Goal: Find specific page/section: Find specific page/section

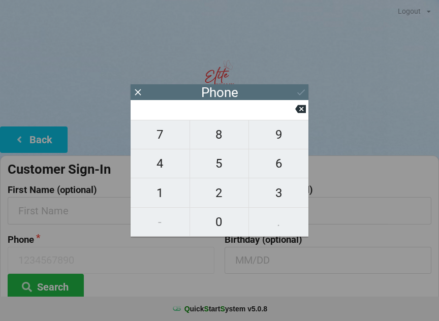
click at [219, 134] on span "8" at bounding box center [219, 134] width 59 height 21
type input "8"
click at [278, 165] on span "6" at bounding box center [278, 163] width 59 height 21
type input "86"
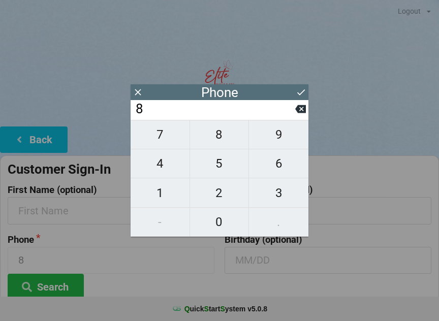
type input "86"
click at [222, 194] on span "2" at bounding box center [219, 192] width 59 height 21
type input "862"
click at [299, 113] on icon at bounding box center [300, 109] width 11 height 8
type input "86"
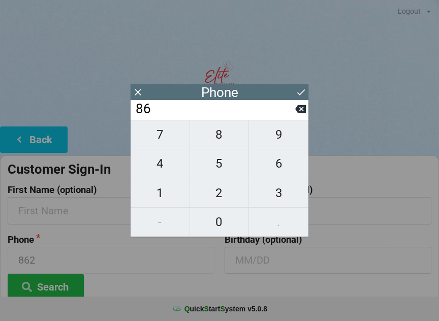
click at [278, 197] on span "3" at bounding box center [278, 192] width 59 height 21
type input "863"
click at [216, 197] on span "2" at bounding box center [219, 192] width 59 height 21
type input "8632"
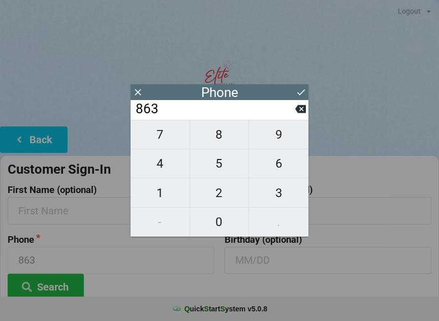
type input "8632"
click at [215, 137] on span "8" at bounding box center [219, 134] width 59 height 21
type input "86328"
click at [218, 194] on span "2" at bounding box center [219, 192] width 59 height 21
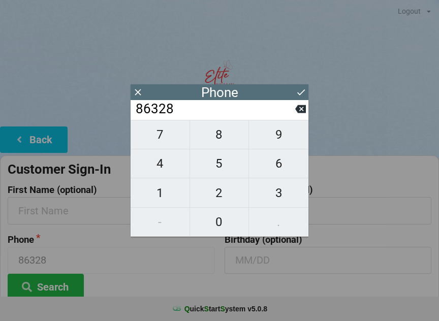
type input "863282"
click at [278, 145] on span "9" at bounding box center [278, 134] width 59 height 21
type input "8632829"
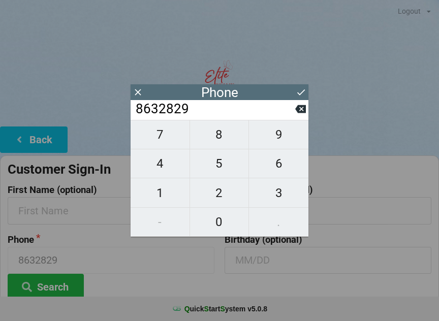
click at [221, 197] on span "2" at bounding box center [219, 192] width 59 height 21
type input "86328292"
click at [165, 140] on span "7" at bounding box center [160, 134] width 59 height 21
type input "863282927"
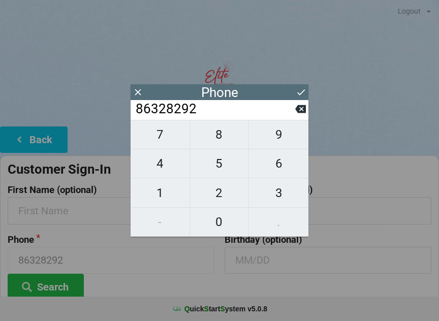
type input "863282927"
click at [293, 192] on span "3" at bounding box center [278, 192] width 59 height 21
type input "8632829273"
click at [303, 89] on icon at bounding box center [301, 92] width 11 height 11
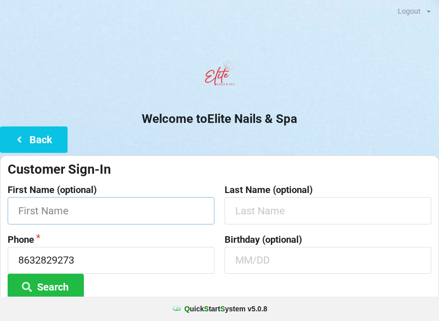
click at [35, 208] on input "text" at bounding box center [111, 210] width 207 height 27
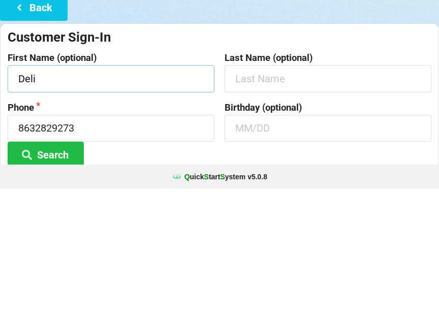
type input "Deli"
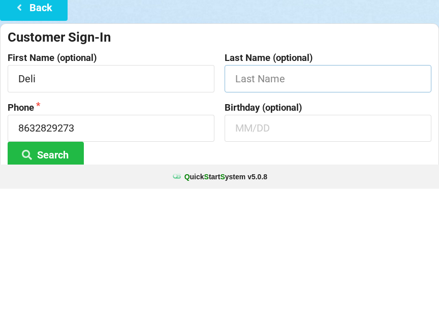
click at [240, 197] on input "text" at bounding box center [328, 210] width 207 height 27
type input "[PERSON_NAME]"
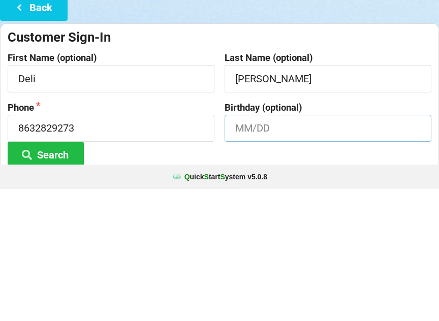
click at [248, 247] on input "text" at bounding box center [328, 260] width 207 height 27
click at [249, 247] on input "0406/1977" at bounding box center [328, 260] width 207 height 27
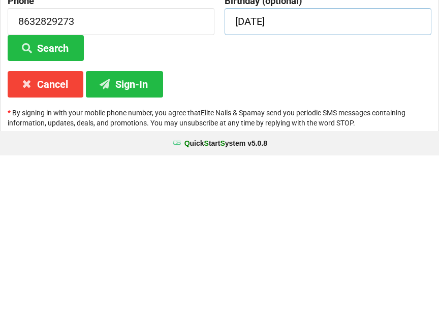
scroll to position [76, 0]
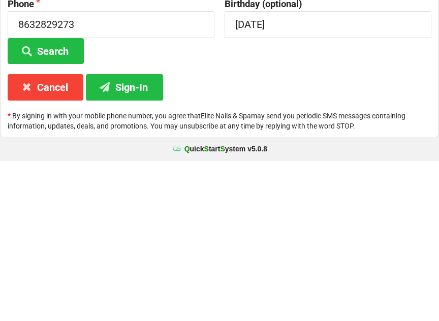
click at [37, 198] on button "Search" at bounding box center [46, 211] width 76 height 26
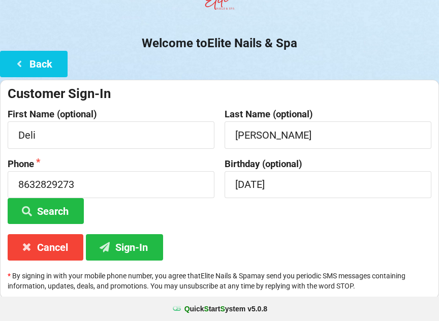
click at [106, 244] on icon at bounding box center [105, 246] width 12 height 9
click at [128, 240] on button "Sign-In" at bounding box center [124, 247] width 77 height 26
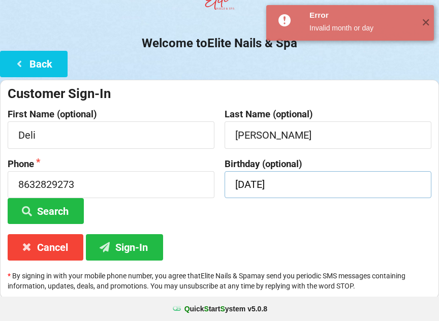
click at [292, 179] on input "[DATE]" at bounding box center [328, 184] width 207 height 27
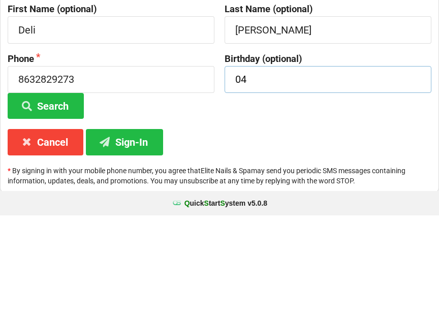
type input "0"
type input "04/06"
click at [125, 235] on button "Sign-In" at bounding box center [124, 248] width 77 height 26
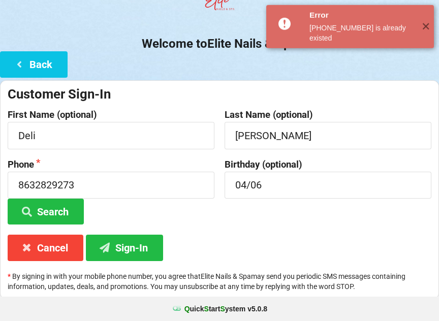
scroll to position [76, 0]
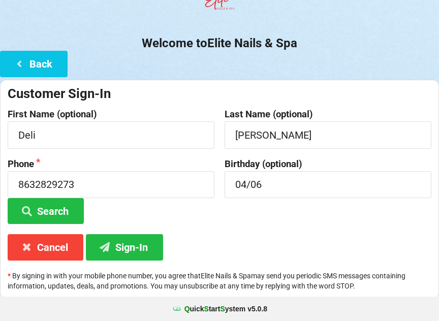
click at [36, 205] on button "Search" at bounding box center [46, 211] width 76 height 26
click at [139, 250] on button "Sign-In" at bounding box center [124, 247] width 77 height 26
click at [91, 184] on input "8632829273" at bounding box center [111, 184] width 207 height 27
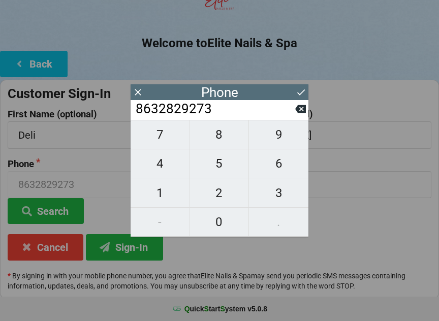
click at [297, 114] on icon at bounding box center [300, 109] width 11 height 11
click at [296, 114] on icon at bounding box center [300, 109] width 11 height 11
click at [297, 113] on icon at bounding box center [300, 109] width 11 height 8
click at [297, 114] on icon at bounding box center [300, 109] width 11 height 11
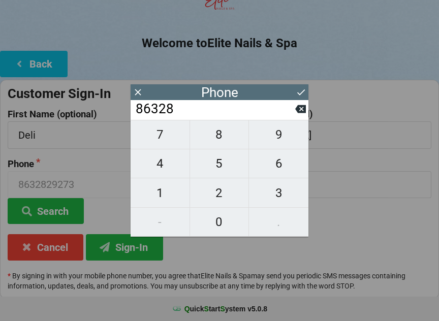
click at [297, 114] on icon at bounding box center [300, 109] width 11 height 11
click at [295, 114] on icon at bounding box center [300, 109] width 11 height 11
type input "863"
click at [293, 115] on input "863" at bounding box center [215, 109] width 161 height 16
click at [212, 192] on span "2" at bounding box center [219, 192] width 59 height 21
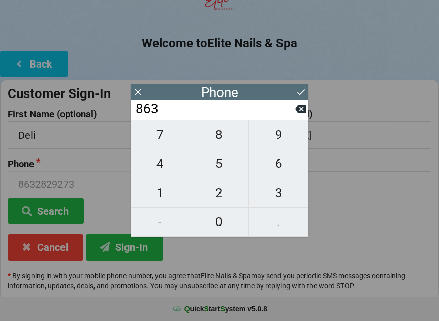
type input "8632"
click at [215, 135] on span "8" at bounding box center [219, 134] width 59 height 21
type input "86328"
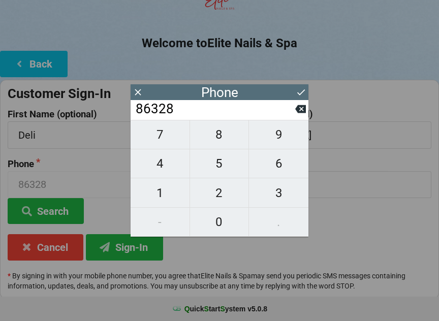
click at [226, 203] on span "2" at bounding box center [219, 192] width 59 height 21
type input "863282"
click at [276, 138] on span "9" at bounding box center [278, 134] width 59 height 21
type input "8632829"
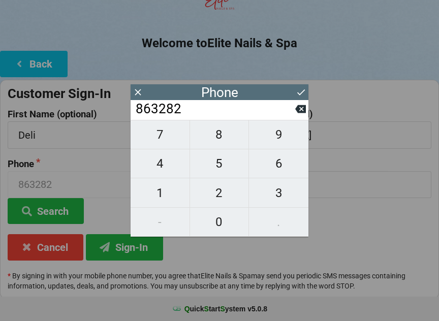
type input "8632829"
click at [216, 193] on span "2" at bounding box center [219, 192] width 59 height 21
type input "86328292"
click at [160, 137] on span "7" at bounding box center [160, 134] width 59 height 21
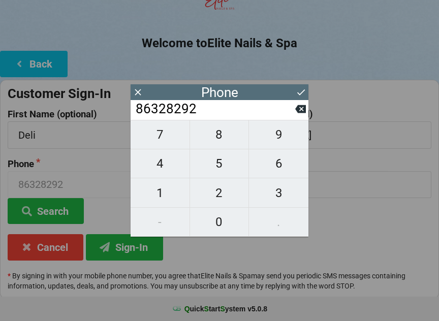
type input "863282927"
click at [276, 196] on span "3" at bounding box center [278, 192] width 59 height 21
type input "8632829273"
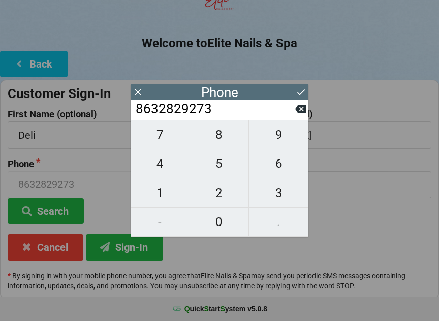
click at [301, 89] on icon at bounding box center [301, 92] width 11 height 11
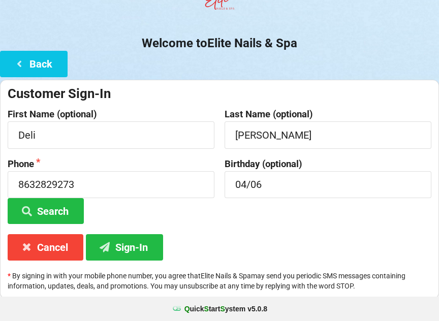
click at [125, 241] on button "Sign-In" at bounding box center [124, 247] width 77 height 26
click at [48, 203] on button "Search" at bounding box center [46, 211] width 76 height 26
click at [46, 202] on button "Search" at bounding box center [46, 211] width 76 height 26
click at [33, 58] on button "Back" at bounding box center [34, 64] width 68 height 26
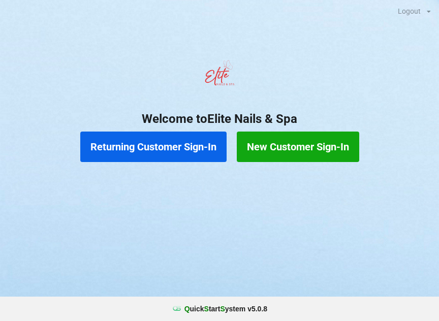
click at [138, 144] on button "Returning Customer Sign-In" at bounding box center [153, 147] width 146 height 30
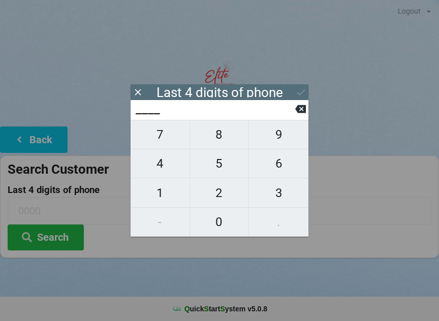
click at [274, 140] on span "9" at bounding box center [278, 134] width 59 height 21
type input "9___"
click at [212, 194] on span "2" at bounding box center [219, 192] width 59 height 21
type input "92__"
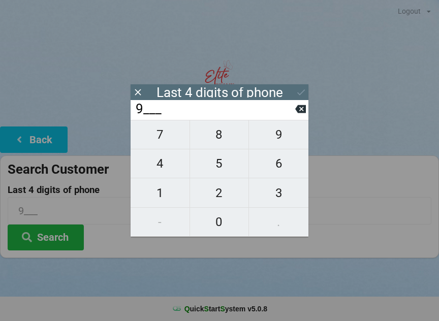
type input "92__"
click at [163, 139] on span "7" at bounding box center [160, 134] width 59 height 21
type input "927_"
click at [275, 192] on span "3" at bounding box center [278, 192] width 59 height 21
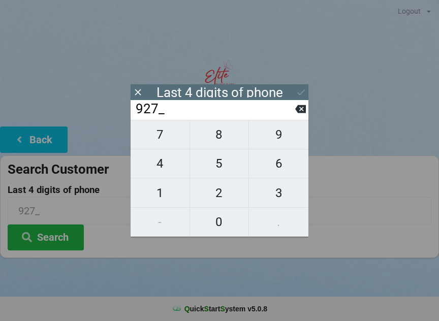
type input "9273"
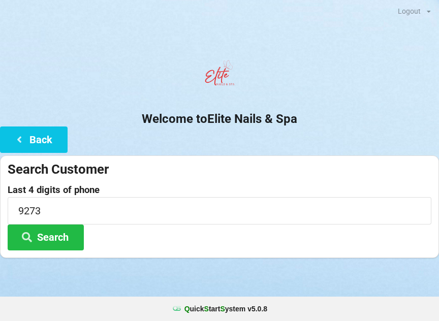
click at [44, 235] on button "Search" at bounding box center [46, 238] width 76 height 26
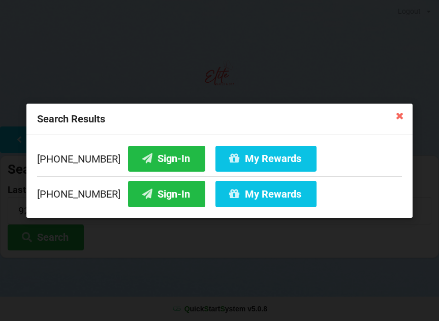
click at [142, 196] on button "Sign-In" at bounding box center [166, 194] width 77 height 26
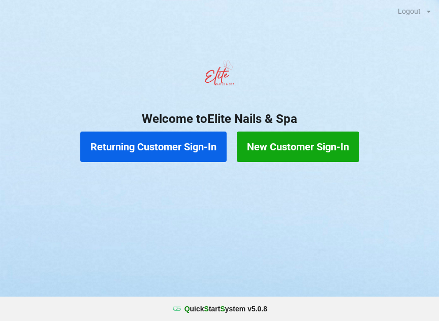
click at [181, 149] on button "Returning Customer Sign-In" at bounding box center [153, 147] width 146 height 30
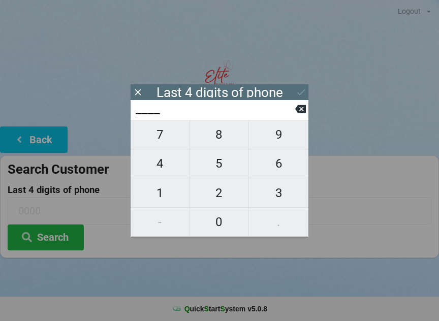
click at [220, 193] on span "2" at bounding box center [219, 192] width 59 height 21
type input "2___"
click at [222, 222] on span "0" at bounding box center [219, 221] width 59 height 21
type input "20__"
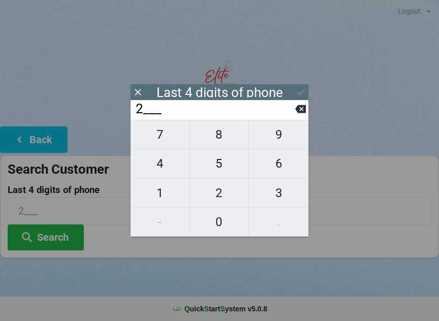
type input "20__"
click at [160, 192] on span "1" at bounding box center [160, 192] width 59 height 21
type input "201_"
click at [226, 137] on span "8" at bounding box center [219, 134] width 59 height 21
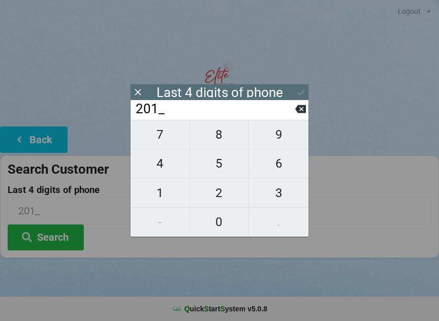
type input "2018"
click at [302, 90] on icon at bounding box center [301, 92] width 11 height 11
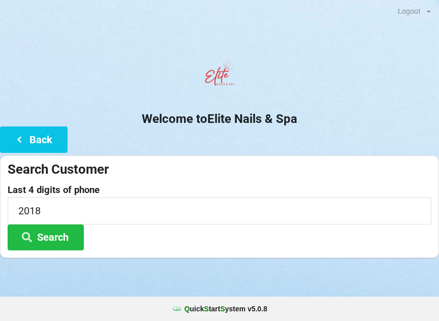
click at [65, 238] on button "Search" at bounding box center [46, 238] width 76 height 26
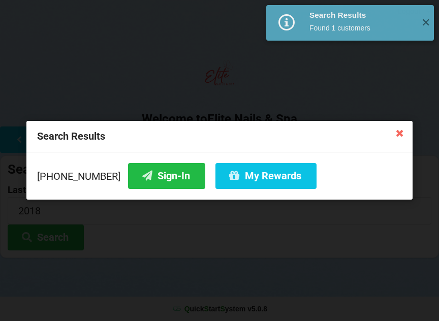
click at [260, 173] on button "My Rewards" at bounding box center [266, 176] width 101 height 26
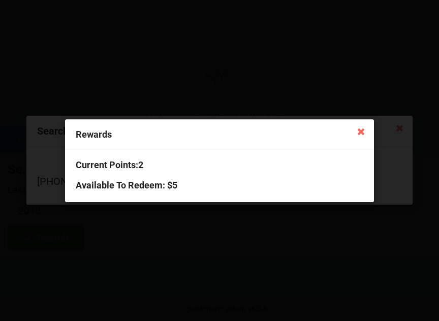
click at [359, 130] on icon at bounding box center [361, 131] width 16 height 16
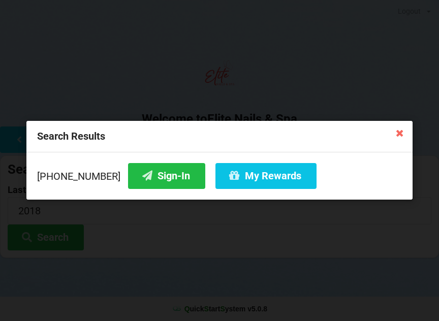
click at [152, 175] on button "Sign-In" at bounding box center [166, 176] width 77 height 26
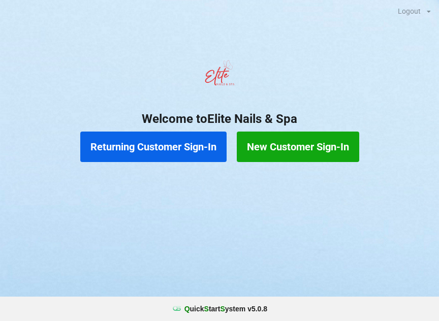
click at [152, 149] on button "Returning Customer Sign-In" at bounding box center [153, 147] width 146 height 30
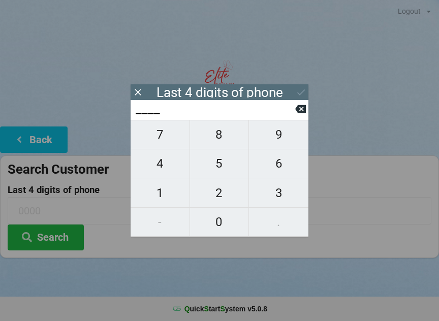
click at [220, 222] on span "0" at bounding box center [219, 221] width 59 height 21
type input "0___"
click at [277, 170] on span "6" at bounding box center [278, 163] width 59 height 21
type input "06__"
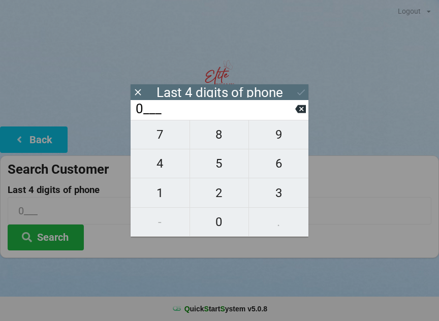
type input "06__"
click at [218, 229] on span "0" at bounding box center [219, 221] width 59 height 21
type input "060_"
click at [297, 113] on icon at bounding box center [300, 109] width 11 height 8
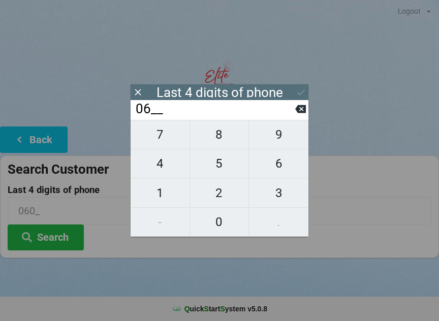
click at [164, 165] on span "4" at bounding box center [160, 163] width 59 height 21
type input "064_"
click at [219, 222] on span "0" at bounding box center [219, 221] width 59 height 21
type input "0640"
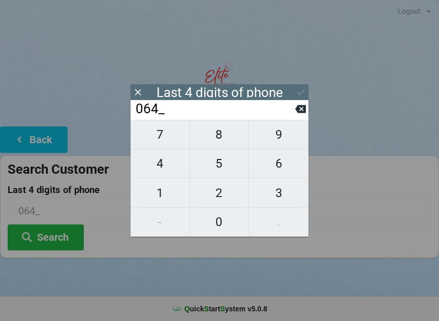
type input "0640"
click at [50, 241] on button "Search" at bounding box center [46, 238] width 76 height 26
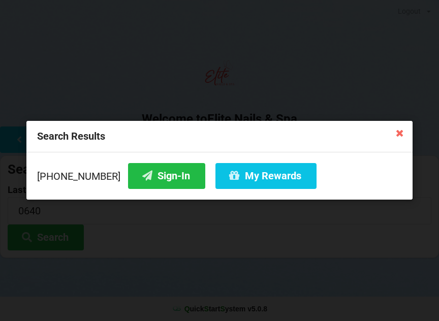
click at [151, 177] on button "Sign-In" at bounding box center [166, 176] width 77 height 26
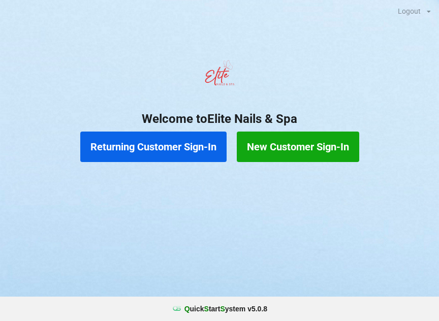
click at [173, 148] on button "Returning Customer Sign-In" at bounding box center [153, 147] width 146 height 30
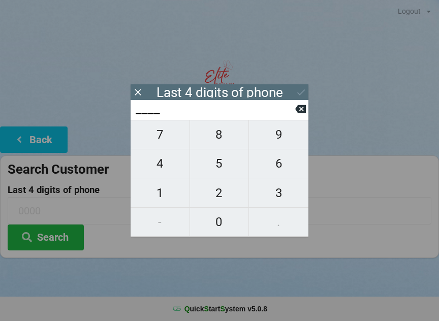
click at [222, 229] on span "0" at bounding box center [219, 221] width 59 height 21
type input "0___"
click at [302, 113] on icon at bounding box center [300, 109] width 11 height 8
click at [166, 195] on span "1" at bounding box center [160, 192] width 59 height 21
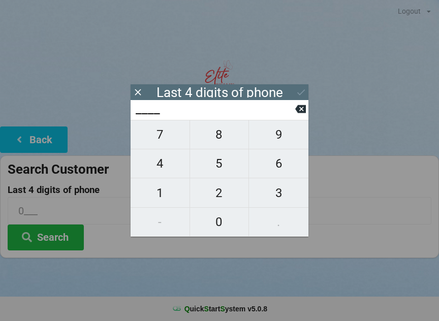
type input "1___"
click at [219, 230] on span "0" at bounding box center [219, 221] width 59 height 21
type input "10__"
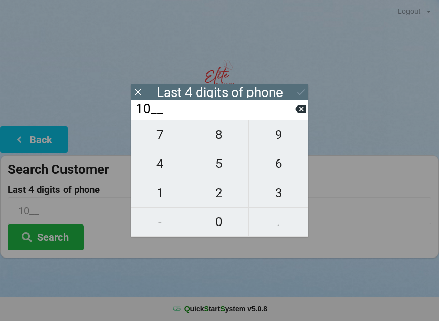
click at [285, 141] on span "9" at bounding box center [278, 134] width 59 height 21
type input "109_"
click at [280, 144] on span "9" at bounding box center [278, 134] width 59 height 21
type input "1099"
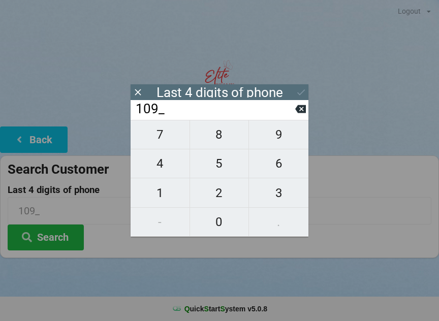
type input "1099"
click at [305, 93] on icon at bounding box center [301, 92] width 11 height 11
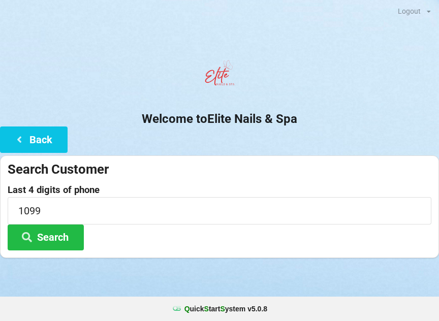
click at [58, 238] on button "Search" at bounding box center [46, 238] width 76 height 26
click at [33, 234] on icon at bounding box center [27, 236] width 12 height 9
click at [18, 140] on icon at bounding box center [19, 139] width 12 height 9
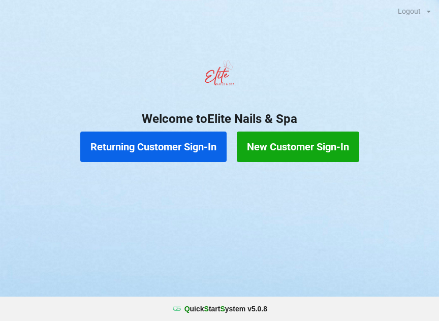
click at [292, 145] on button "New Customer Sign-In" at bounding box center [298, 147] width 123 height 30
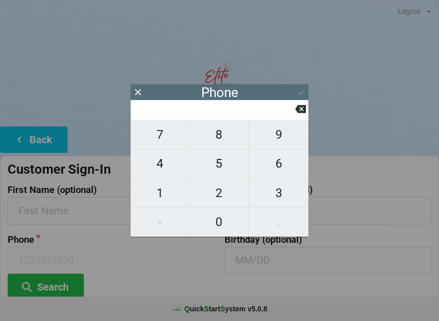
click at [276, 145] on span "9" at bounding box center [278, 134] width 59 height 21
type input "9"
click at [222, 170] on span "5" at bounding box center [219, 163] width 59 height 21
type input "95"
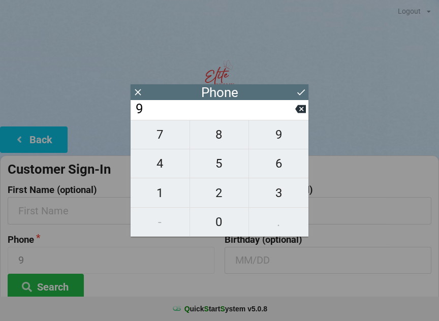
type input "95"
click at [156, 168] on span "4" at bounding box center [160, 163] width 59 height 21
type input "954"
click at [221, 169] on span "5" at bounding box center [219, 163] width 59 height 21
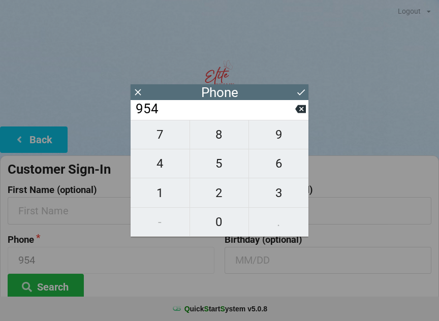
type input "9545"
click at [161, 171] on span "4" at bounding box center [160, 163] width 59 height 21
type input "95454"
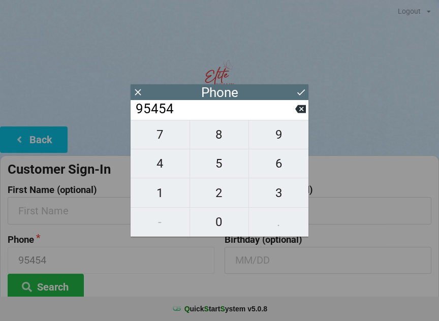
click at [163, 143] on span "7" at bounding box center [160, 134] width 59 height 21
type input "954547"
click at [162, 196] on span "1" at bounding box center [160, 192] width 59 height 21
type input "9545471"
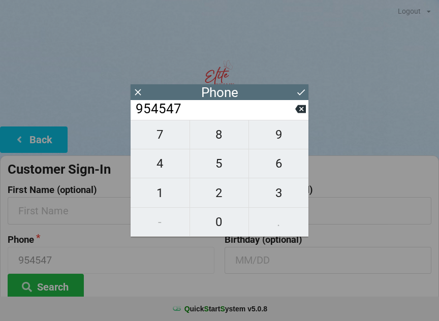
type input "9545471"
click at [219, 234] on button "0" at bounding box center [219, 222] width 59 height 29
type input "95454710"
click at [279, 139] on span "9" at bounding box center [278, 134] width 59 height 21
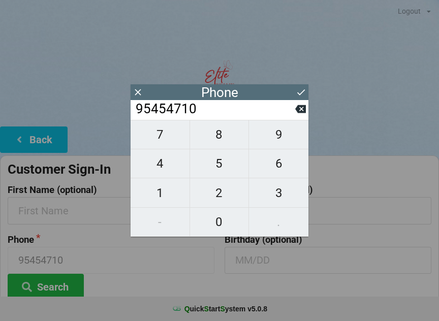
type input "954547109"
click at [280, 142] on span "9" at bounding box center [278, 134] width 59 height 21
type input "9545471099"
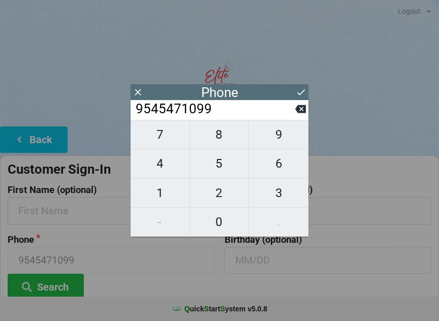
click at [291, 91] on div "Phone" at bounding box center [220, 92] width 178 height 16
click at [294, 91] on div "Phone" at bounding box center [220, 92] width 178 height 16
click at [298, 96] on icon at bounding box center [301, 92] width 11 height 11
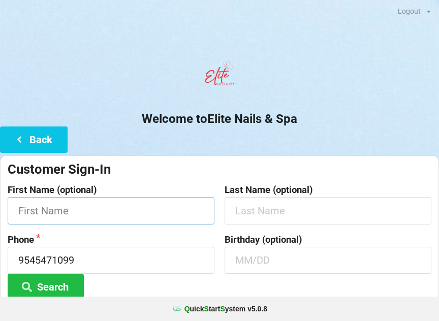
click at [50, 213] on input "text" at bounding box center [111, 210] width 207 height 27
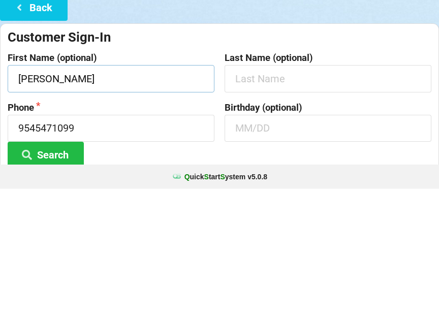
type input "[PERSON_NAME]"
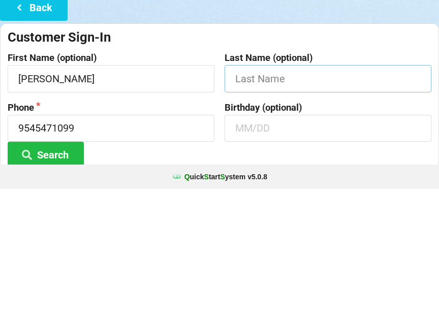
click at [273, 197] on input "text" at bounding box center [328, 210] width 207 height 27
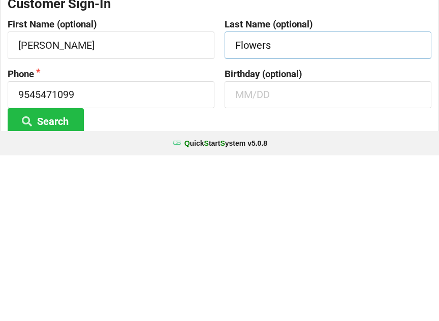
scroll to position [3, 0]
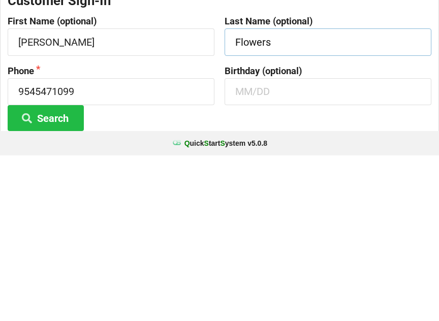
type input "Flowers"
click at [269, 244] on input "text" at bounding box center [328, 257] width 207 height 27
type input "11/19"
click at [63, 271] on button "Search" at bounding box center [46, 284] width 76 height 26
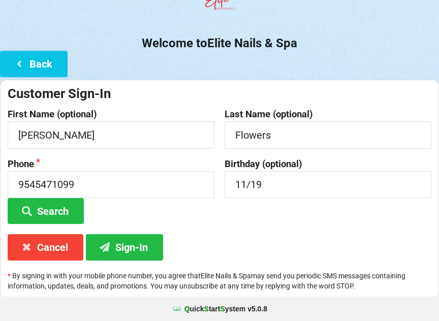
click at [132, 246] on button "Sign-In" at bounding box center [124, 247] width 77 height 26
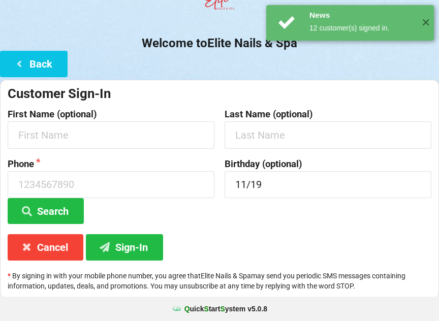
scroll to position [0, 0]
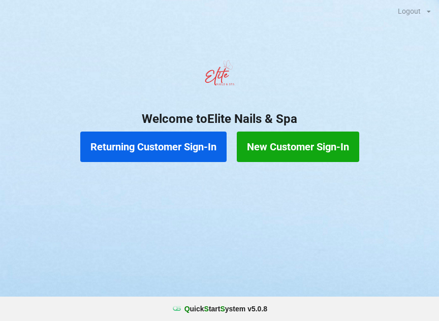
click at [137, 169] on div at bounding box center [219, 179] width 439 height 25
click at [129, 167] on div at bounding box center [219, 179] width 439 height 25
click at [130, 155] on button "Returning Customer Sign-In" at bounding box center [153, 147] width 146 height 30
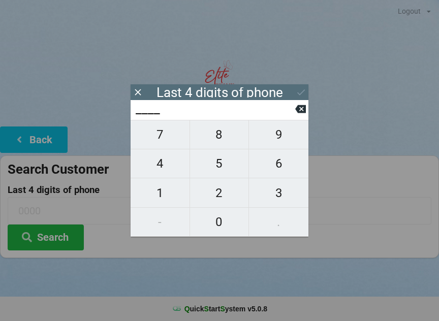
click at [220, 196] on span "2" at bounding box center [219, 192] width 59 height 21
type input "2___"
click at [172, 165] on span "4" at bounding box center [160, 163] width 59 height 21
type input "24__"
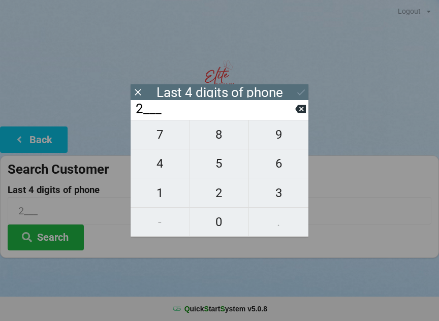
type input "24__"
click at [276, 207] on button "3" at bounding box center [278, 192] width 59 height 29
type input "243_"
click at [163, 141] on span "7" at bounding box center [160, 134] width 59 height 21
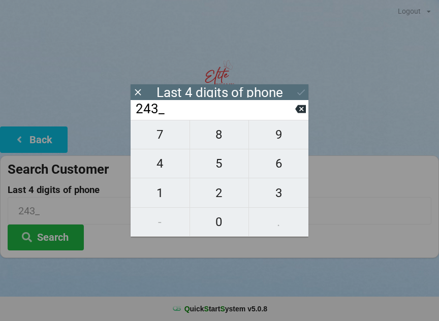
type input "2437"
click at [67, 249] on button "Search" at bounding box center [46, 238] width 76 height 26
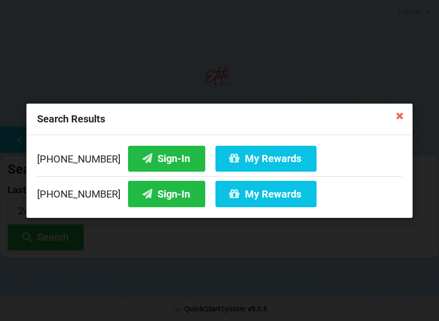
click at [145, 192] on button "Sign-In" at bounding box center [166, 194] width 77 height 26
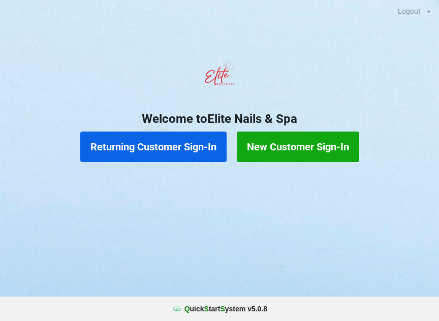
click at [181, 148] on button "Returning Customer Sign-In" at bounding box center [153, 147] width 146 height 30
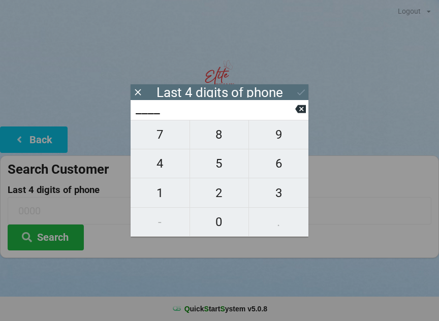
click at [219, 139] on span "8" at bounding box center [219, 134] width 59 height 21
type input "8___"
click at [285, 169] on span "6" at bounding box center [278, 163] width 59 height 21
type input "86__"
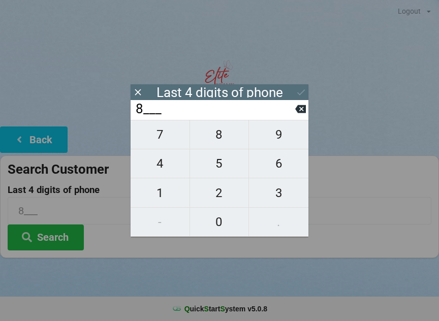
type input "86__"
click at [216, 196] on span "2" at bounding box center [219, 192] width 59 height 21
type input "862_"
click at [229, 196] on span "2" at bounding box center [219, 192] width 59 height 21
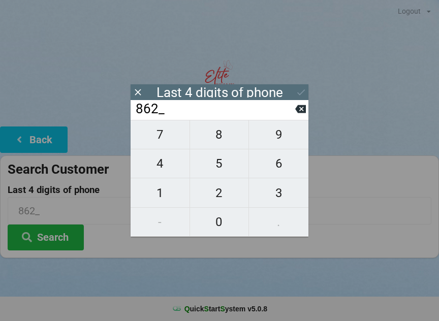
type input "8622"
click at [217, 222] on div "7 8 9 4 5 6 1 2 3 - 0 ." at bounding box center [220, 178] width 178 height 117
click at [297, 114] on icon at bounding box center [300, 109] width 11 height 11
click at [293, 117] on input "862_" at bounding box center [215, 109] width 161 height 16
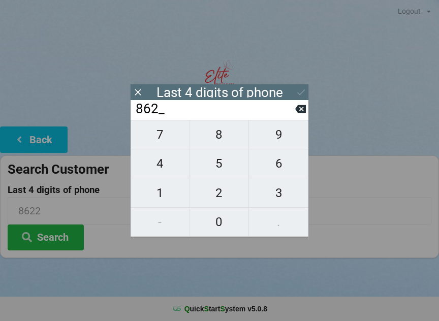
click at [294, 117] on input "862_" at bounding box center [215, 109] width 161 height 16
click at [297, 113] on icon at bounding box center [300, 109] width 11 height 8
type input "86__"
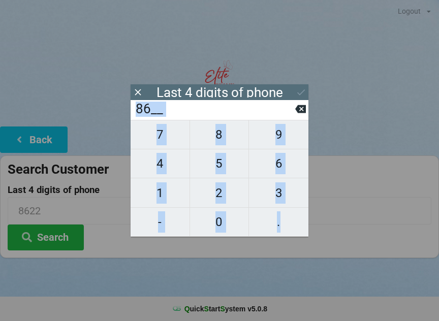
click at [294, 112] on input "86__" at bounding box center [215, 109] width 161 height 16
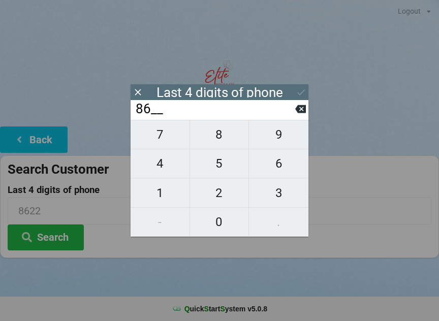
click at [142, 86] on button at bounding box center [138, 92] width 11 height 14
click at [139, 89] on icon at bounding box center [138, 92] width 11 height 11
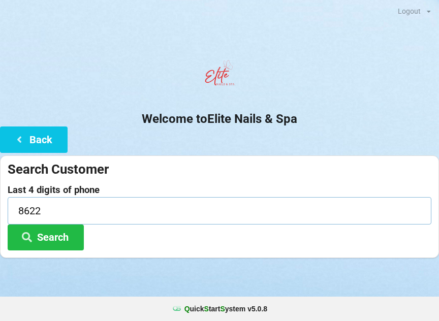
click at [138, 210] on input "8622" at bounding box center [220, 210] width 424 height 27
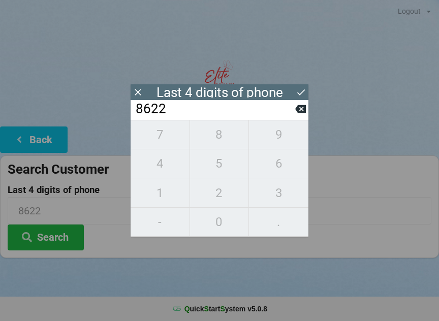
click at [221, 196] on div "7 8 9 4 5 6 1 2 3 - 0 ." at bounding box center [220, 178] width 178 height 117
click at [302, 113] on icon at bounding box center [300, 109] width 11 height 8
click at [301, 113] on icon at bounding box center [300, 109] width 11 height 8
click at [300, 114] on icon at bounding box center [300, 109] width 11 height 11
click at [297, 116] on button at bounding box center [300, 109] width 11 height 14
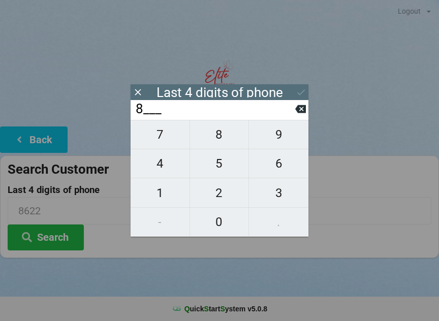
type input "____"
click at [294, 117] on input "____" at bounding box center [215, 109] width 161 height 16
click at [221, 202] on span "2" at bounding box center [219, 192] width 59 height 21
type input "2___"
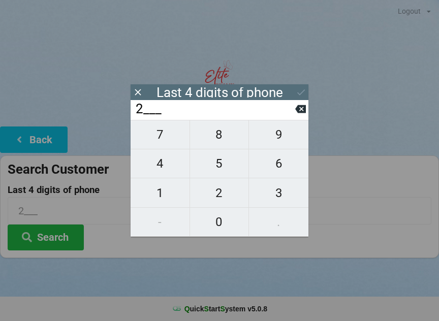
click at [220, 201] on span "2" at bounding box center [219, 192] width 59 height 21
type input "22__"
click at [163, 137] on span "7" at bounding box center [160, 134] width 59 height 21
type input "227_"
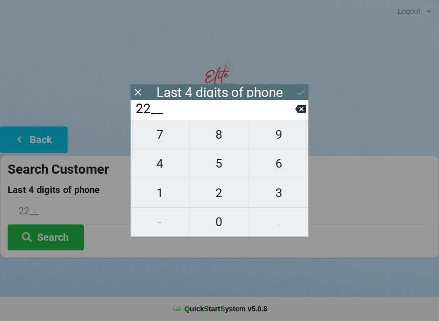
type input "227_"
click at [286, 142] on span "9" at bounding box center [278, 134] width 59 height 21
type input "2279"
click at [296, 91] on icon at bounding box center [301, 92] width 11 height 11
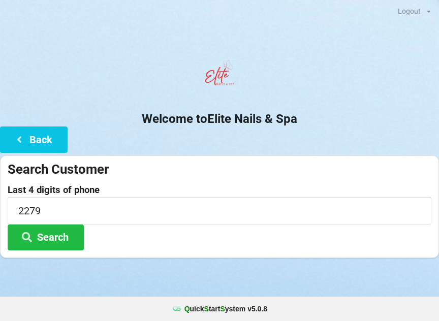
click at [62, 240] on button "Search" at bounding box center [46, 238] width 76 height 26
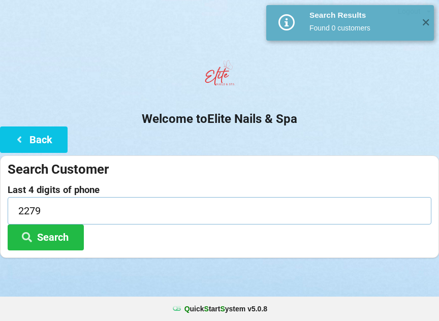
click at [91, 212] on input "2279" at bounding box center [220, 210] width 424 height 27
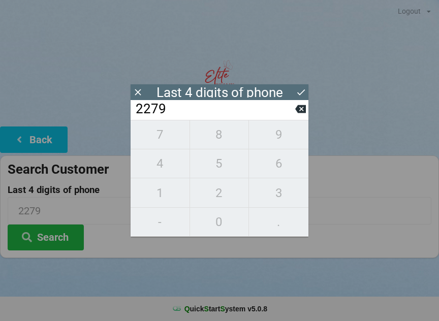
click at [301, 110] on icon at bounding box center [300, 109] width 11 height 8
click at [302, 113] on icon at bounding box center [300, 109] width 11 height 8
click at [302, 116] on button at bounding box center [300, 109] width 11 height 14
click at [304, 116] on button at bounding box center [300, 109] width 11 height 14
type input "____"
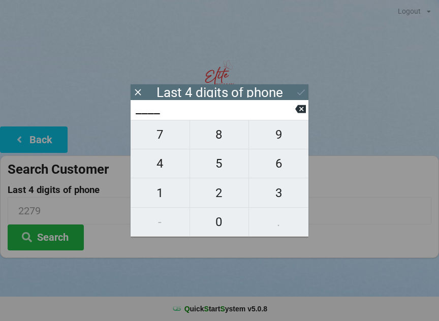
click at [302, 116] on button at bounding box center [300, 109] width 11 height 14
click at [298, 116] on button at bounding box center [300, 109] width 11 height 14
click at [213, 140] on span "8" at bounding box center [219, 134] width 59 height 21
type input "8___"
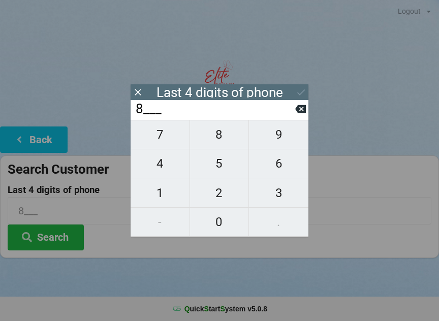
click at [276, 167] on span "6" at bounding box center [278, 163] width 59 height 21
type input "86__"
click at [283, 174] on span "6" at bounding box center [278, 163] width 59 height 21
type input "866_"
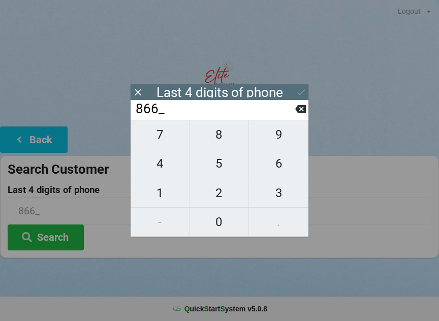
click at [302, 113] on icon at bounding box center [300, 109] width 11 height 8
click at [298, 113] on icon at bounding box center [300, 109] width 11 height 8
click at [298, 112] on icon at bounding box center [300, 109] width 11 height 8
type input "____"
click at [273, 145] on span "9" at bounding box center [278, 134] width 59 height 21
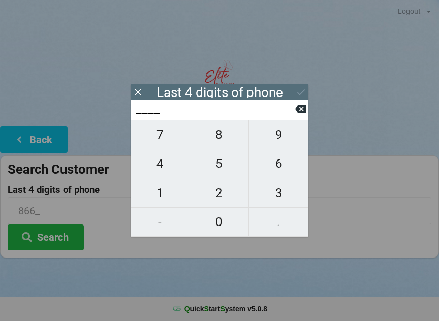
type input "9___"
click at [170, 204] on span "1" at bounding box center [160, 192] width 59 height 21
type input "91__"
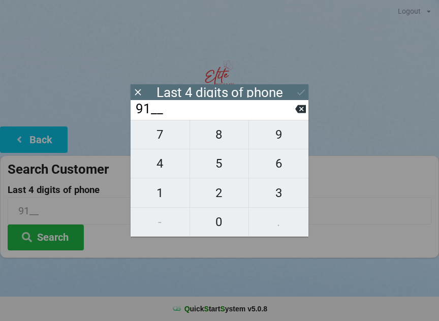
click at [168, 203] on span "1" at bounding box center [160, 192] width 59 height 21
type input "911_"
click at [160, 172] on span "4" at bounding box center [160, 163] width 59 height 21
type input "9114"
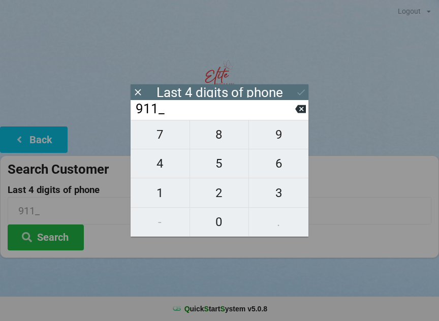
type input "9114"
click at [300, 96] on icon at bounding box center [301, 92] width 11 height 11
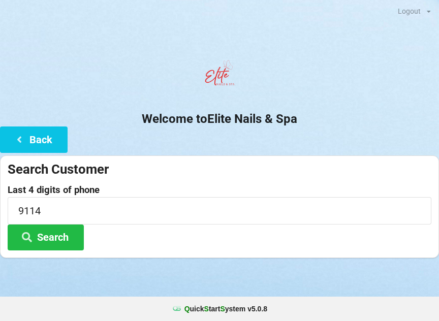
click at [64, 239] on button "Search" at bounding box center [46, 238] width 76 height 26
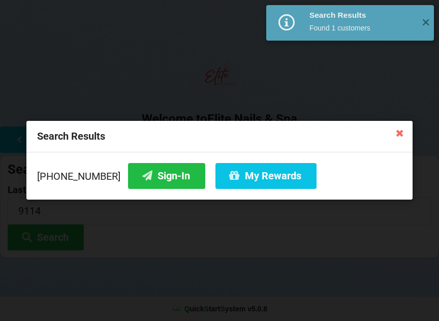
click at [155, 181] on button "Sign-In" at bounding box center [166, 176] width 77 height 26
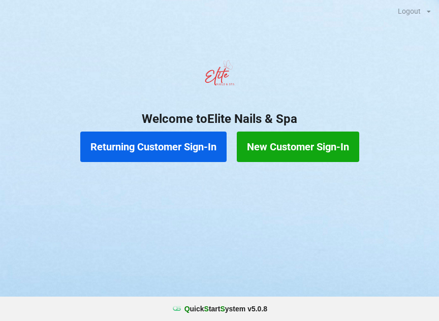
click at [143, 146] on button "Returning Customer Sign-In" at bounding box center [153, 147] width 146 height 30
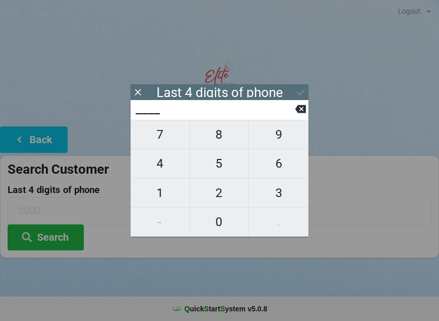
click at [221, 194] on span "2" at bounding box center [219, 192] width 59 height 21
type input "2___"
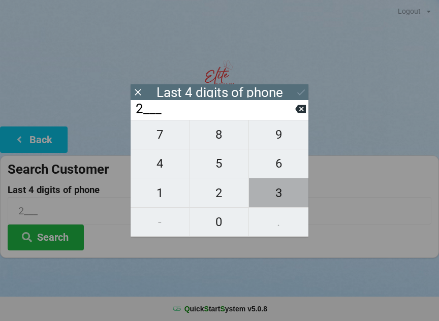
click at [272, 193] on span "3" at bounding box center [278, 192] width 59 height 21
type input "23__"
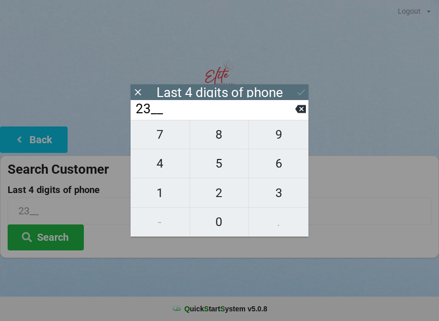
click at [161, 199] on span "1" at bounding box center [160, 192] width 59 height 21
type input "231_"
click at [161, 168] on span "4" at bounding box center [160, 163] width 59 height 21
type input "2314"
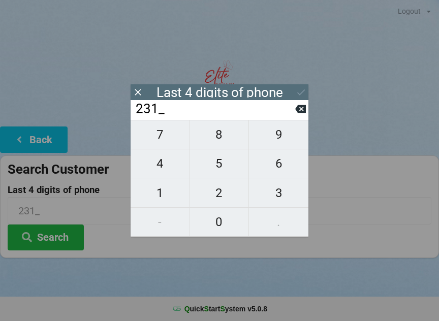
type input "2314"
click at [301, 86] on button at bounding box center [301, 92] width 11 height 14
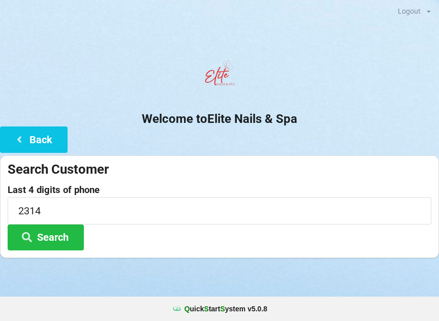
click at [50, 239] on button "Search" at bounding box center [46, 238] width 76 height 26
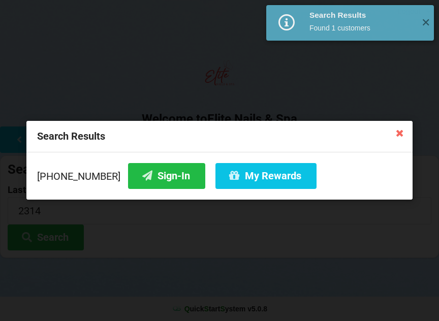
click at [148, 177] on button "Sign-In" at bounding box center [166, 176] width 77 height 26
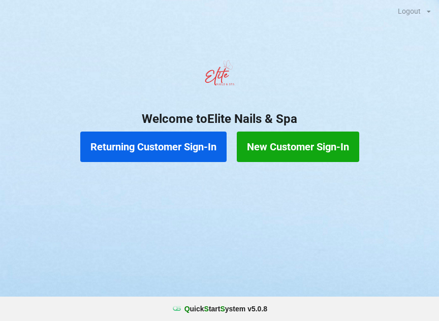
click at [158, 145] on button "Returning Customer Sign-In" at bounding box center [153, 147] width 146 height 30
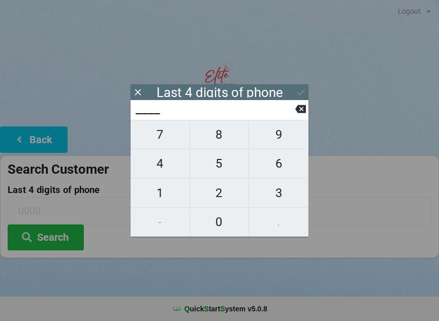
click at [160, 194] on span "1" at bounding box center [160, 192] width 59 height 21
type input "1___"
click at [223, 161] on span "5" at bounding box center [219, 163] width 59 height 21
type input "15__"
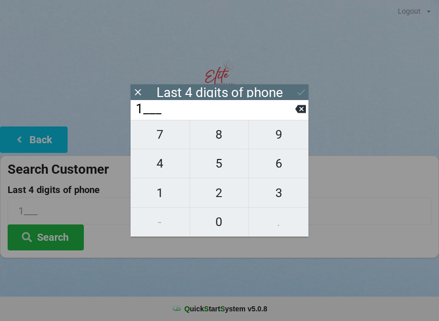
type input "15__"
click at [221, 223] on span "0" at bounding box center [219, 221] width 59 height 21
type input "150_"
click at [280, 137] on span "9" at bounding box center [278, 134] width 59 height 21
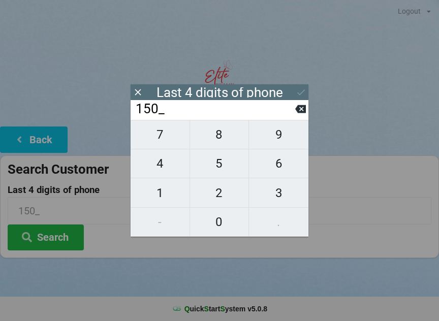
type input "1509"
click at [62, 243] on button "Search" at bounding box center [46, 238] width 76 height 26
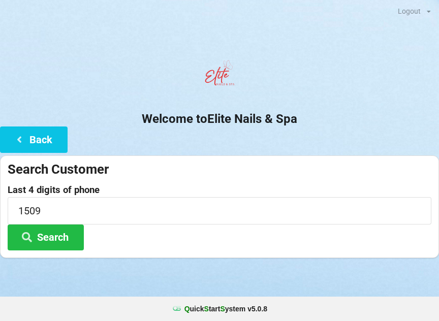
click at [57, 236] on button "Search" at bounding box center [46, 238] width 76 height 26
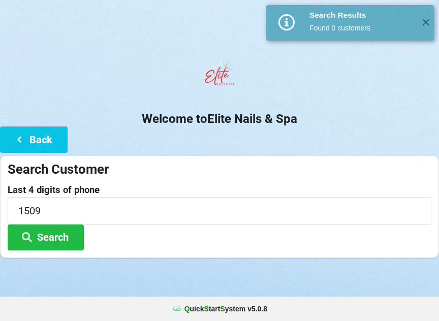
click at [34, 144] on button "Back" at bounding box center [34, 140] width 68 height 26
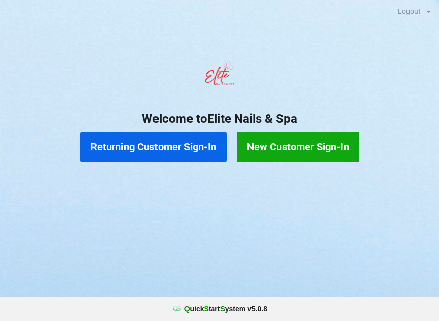
click at [170, 157] on button "Returning Customer Sign-In" at bounding box center [153, 147] width 146 height 30
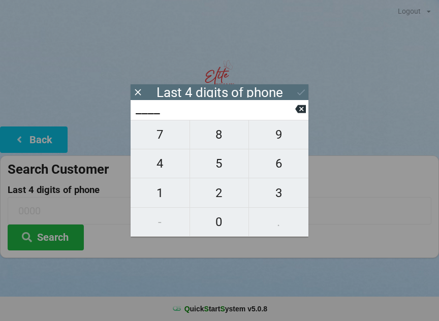
click at [220, 137] on span "8" at bounding box center [219, 134] width 59 height 21
type input "8___"
click at [216, 226] on span "0" at bounding box center [219, 221] width 59 height 21
type input "80__"
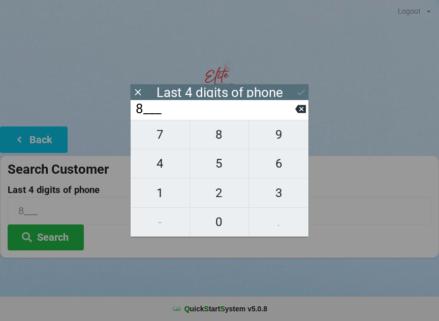
type input "80__"
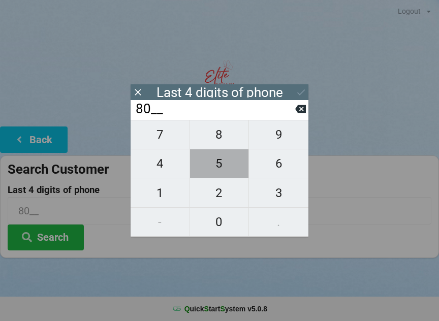
click at [213, 168] on span "5" at bounding box center [219, 163] width 59 height 21
type input "805_"
click at [213, 169] on span "5" at bounding box center [219, 163] width 59 height 21
type input "8055"
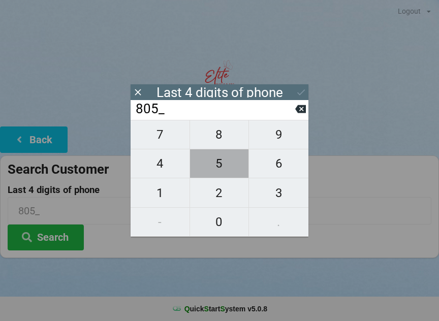
type input "8055"
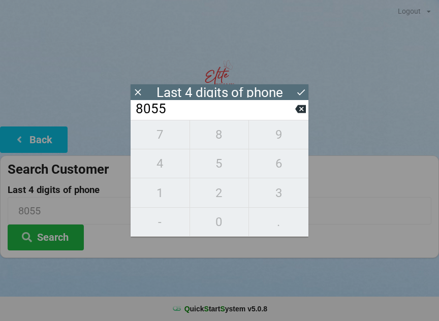
click at [57, 247] on button "Search" at bounding box center [46, 238] width 76 height 26
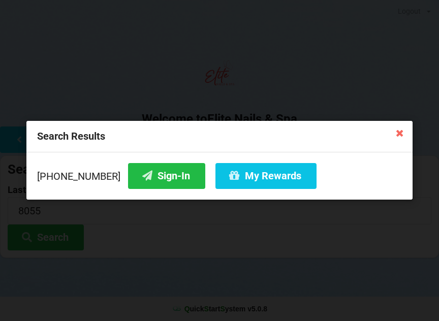
click at [167, 182] on button "Sign-In" at bounding box center [166, 176] width 77 height 26
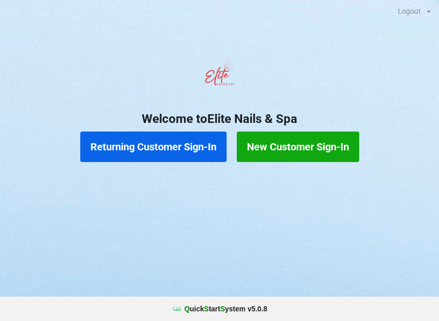
click at [158, 147] on button "Returning Customer Sign-In" at bounding box center [153, 147] width 146 height 30
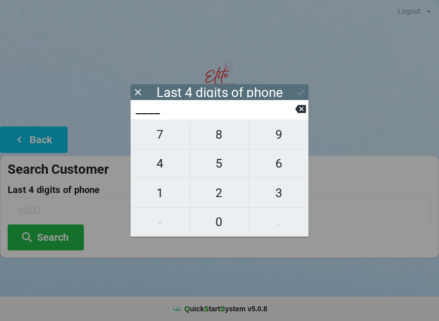
click at [167, 166] on span "4" at bounding box center [160, 163] width 59 height 21
type input "4___"
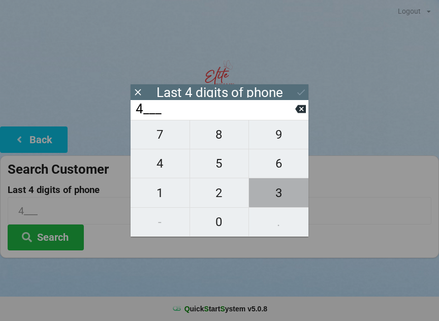
click at [284, 194] on span "3" at bounding box center [278, 192] width 59 height 21
type input "43__"
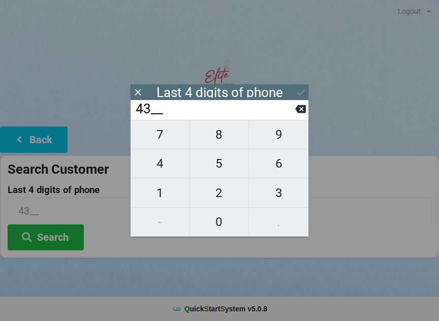
click at [227, 143] on span "8" at bounding box center [219, 134] width 59 height 21
type input "438_"
click at [160, 173] on span "4" at bounding box center [160, 163] width 59 height 21
type input "4384"
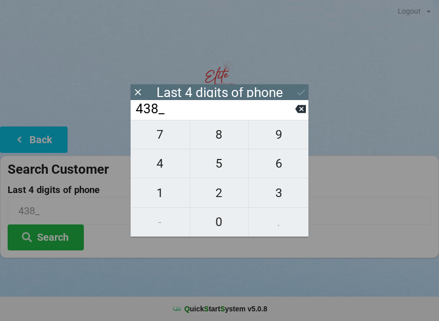
type input "4384"
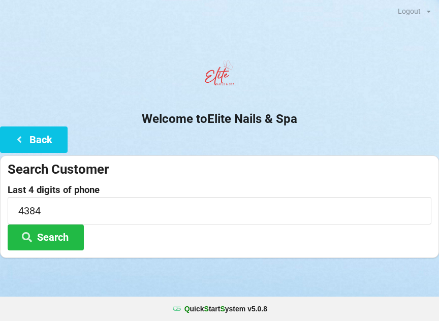
click at [370, 166] on div "Search Customer" at bounding box center [220, 169] width 424 height 17
click at [56, 232] on button "Search" at bounding box center [46, 238] width 76 height 26
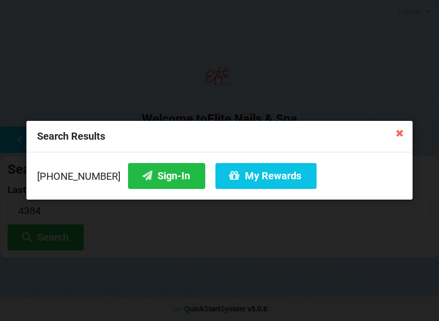
click at [148, 180] on button "Sign-In" at bounding box center [166, 176] width 77 height 26
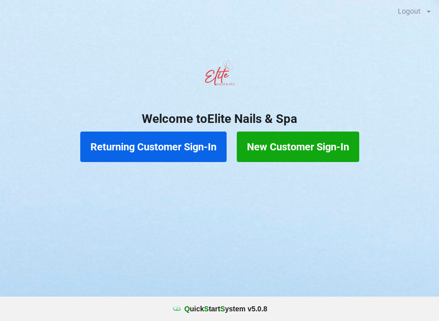
click at [303, 147] on button "New Customer Sign-In" at bounding box center [298, 147] width 123 height 30
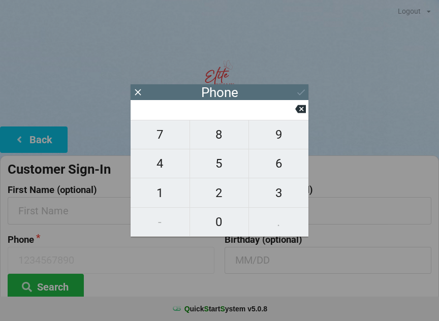
click at [280, 170] on span "6" at bounding box center [278, 163] width 59 height 21
type input "6"
click at [219, 140] on span "8" at bounding box center [219, 134] width 59 height 21
type input "68"
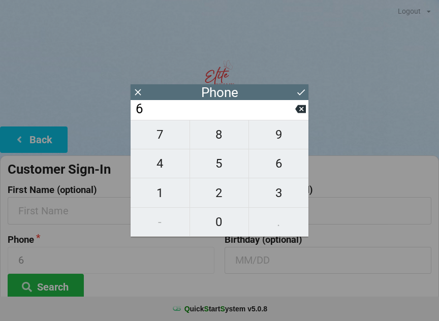
type input "68"
click at [222, 216] on span "0" at bounding box center [219, 221] width 59 height 21
type input "680"
click at [219, 195] on span "2" at bounding box center [219, 192] width 59 height 21
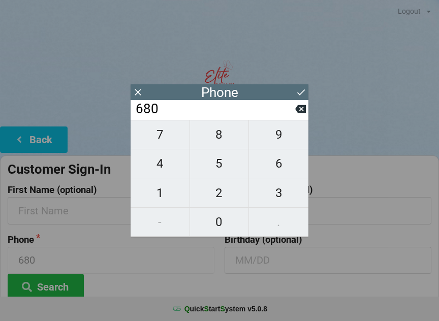
type input "6802"
click at [165, 165] on span "4" at bounding box center [160, 163] width 59 height 21
type input "68024"
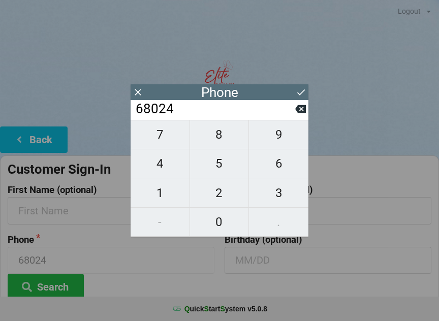
click at [296, 114] on icon at bounding box center [300, 109] width 11 height 11
click at [165, 188] on span "1" at bounding box center [160, 192] width 59 height 21
type input "68021"
click at [166, 167] on span "4" at bounding box center [160, 163] width 59 height 21
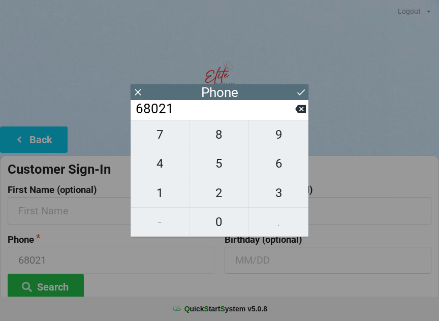
type input "680214"
click at [219, 165] on span "5" at bounding box center [219, 163] width 59 height 21
type input "6802145"
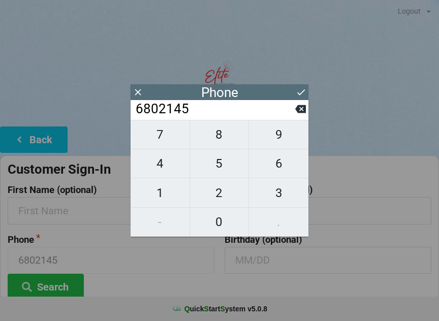
click at [160, 140] on span "7" at bounding box center [160, 134] width 59 height 21
type input "68021457"
click at [271, 197] on span "3" at bounding box center [278, 192] width 59 height 21
type input "680214573"
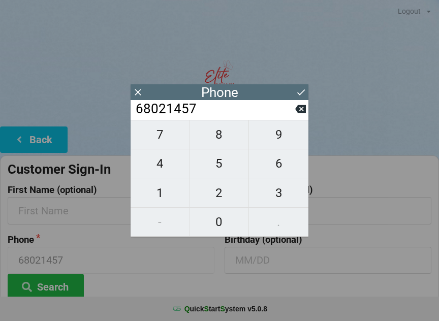
type input "680214573"
click at [222, 172] on span "5" at bounding box center [219, 163] width 59 height 21
type input "6802145735"
click at [298, 89] on icon at bounding box center [301, 92] width 11 height 11
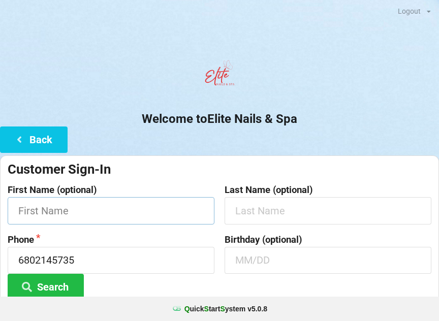
click at [186, 200] on input "text" at bounding box center [111, 210] width 207 height 27
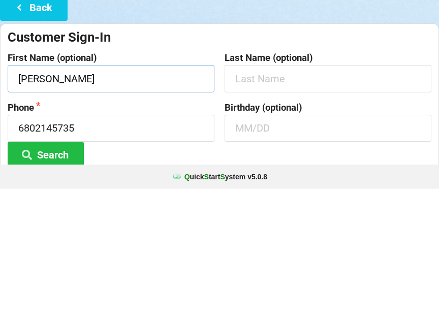
type input "[PERSON_NAME]"
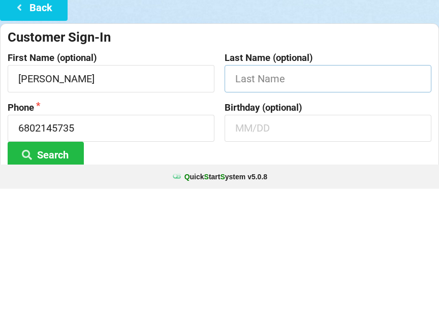
click at [291, 197] on input "text" at bounding box center [328, 210] width 207 height 27
type input "[PERSON_NAME]"
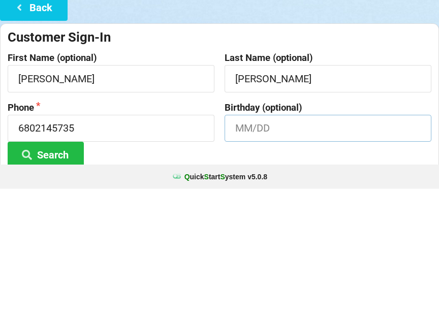
click at [326, 247] on input "text" at bounding box center [328, 260] width 207 height 27
type input "P"
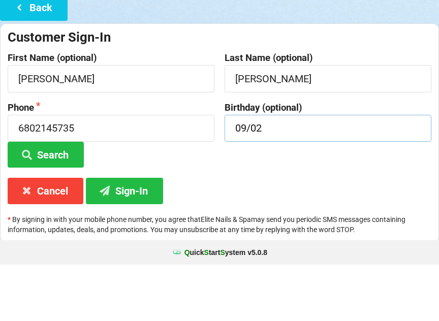
type input "09/02"
click at [134, 234] on button "Sign-In" at bounding box center [124, 247] width 77 height 26
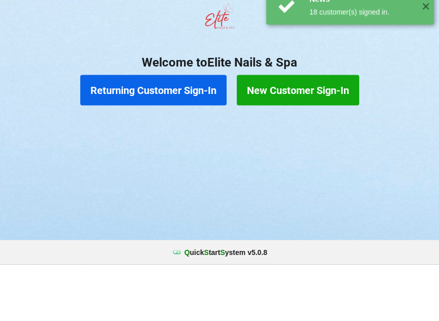
scroll to position [0, 0]
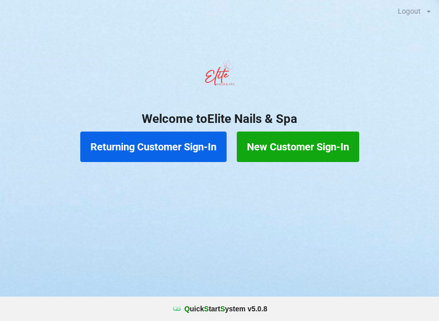
click at [180, 144] on button "Returning Customer Sign-In" at bounding box center [153, 147] width 146 height 30
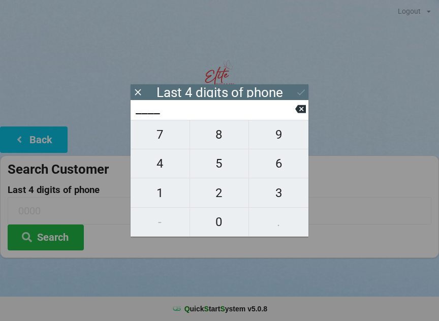
click at [281, 201] on span "3" at bounding box center [278, 192] width 59 height 21
type input "3___"
click at [224, 224] on span "0" at bounding box center [219, 221] width 59 height 21
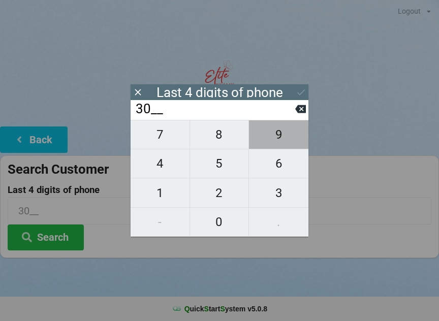
click at [280, 140] on span "9" at bounding box center [278, 134] width 59 height 21
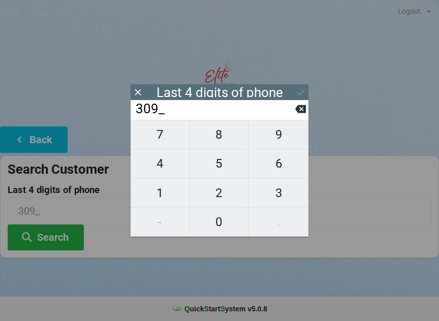
click at [281, 171] on span "6" at bounding box center [278, 163] width 59 height 21
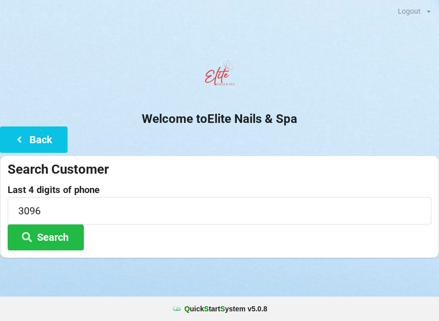
click at [362, 228] on div "Last 4 digits of phone 3096 Search" at bounding box center [220, 218] width 424 height 66
click at [53, 239] on button "Search" at bounding box center [46, 238] width 76 height 26
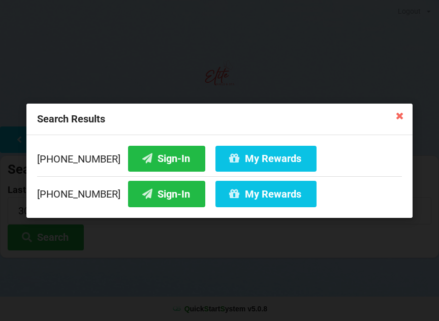
click at [155, 159] on button "Sign-In" at bounding box center [166, 158] width 77 height 26
